Goal: Information Seeking & Learning: Find specific fact

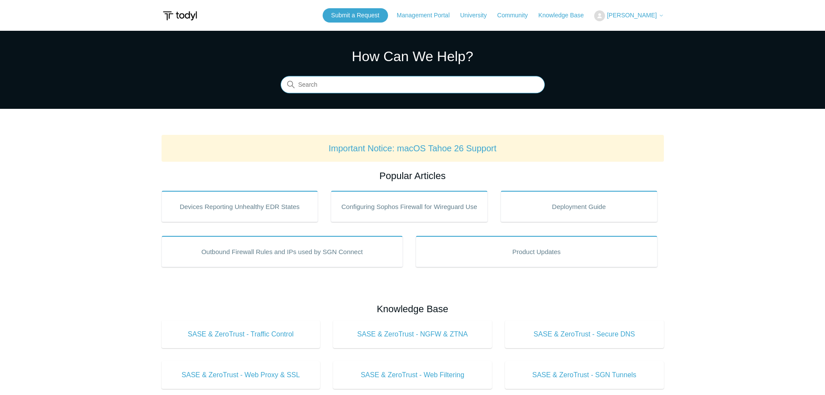
click at [347, 85] on input "Search" at bounding box center [413, 84] width 264 height 17
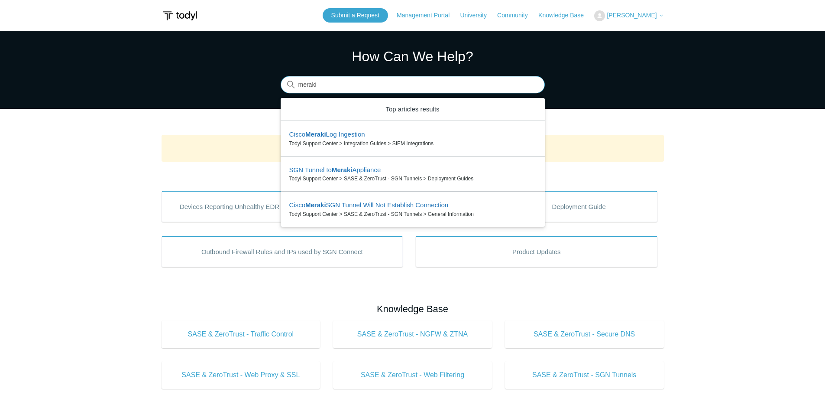
type input "meraki"
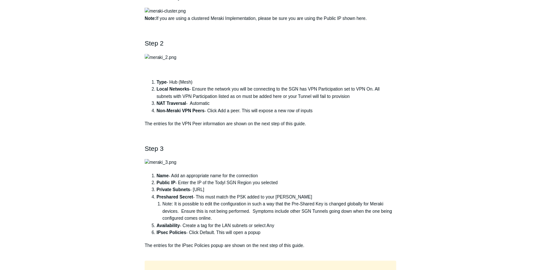
scroll to position [433, 0]
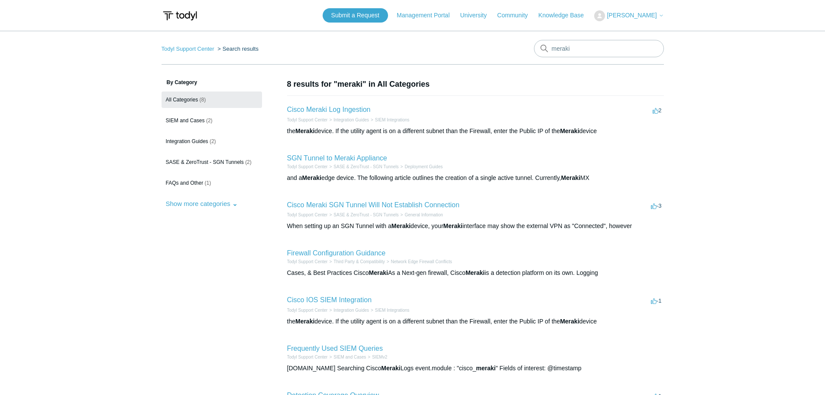
click at [360, 162] on h2 "SGN Tunnel to Meraki Appliance" at bounding box center [337, 158] width 100 height 10
click at [359, 159] on link "SGN Tunnel to Meraki Appliance" at bounding box center [337, 157] width 100 height 7
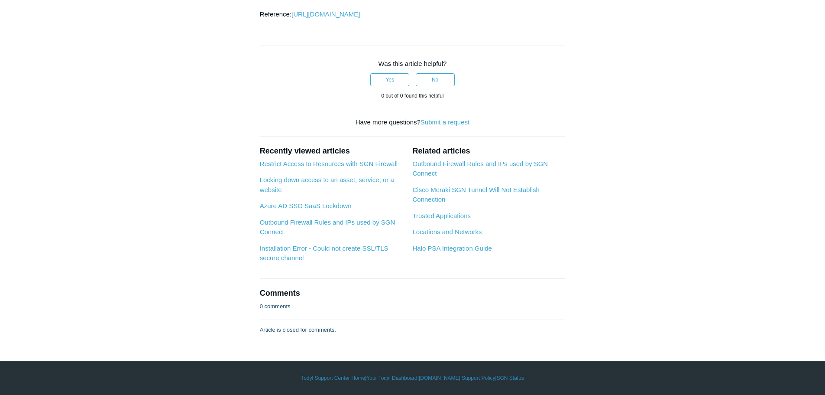
scroll to position [1602, 0]
